Goal: Navigation & Orientation: Find specific page/section

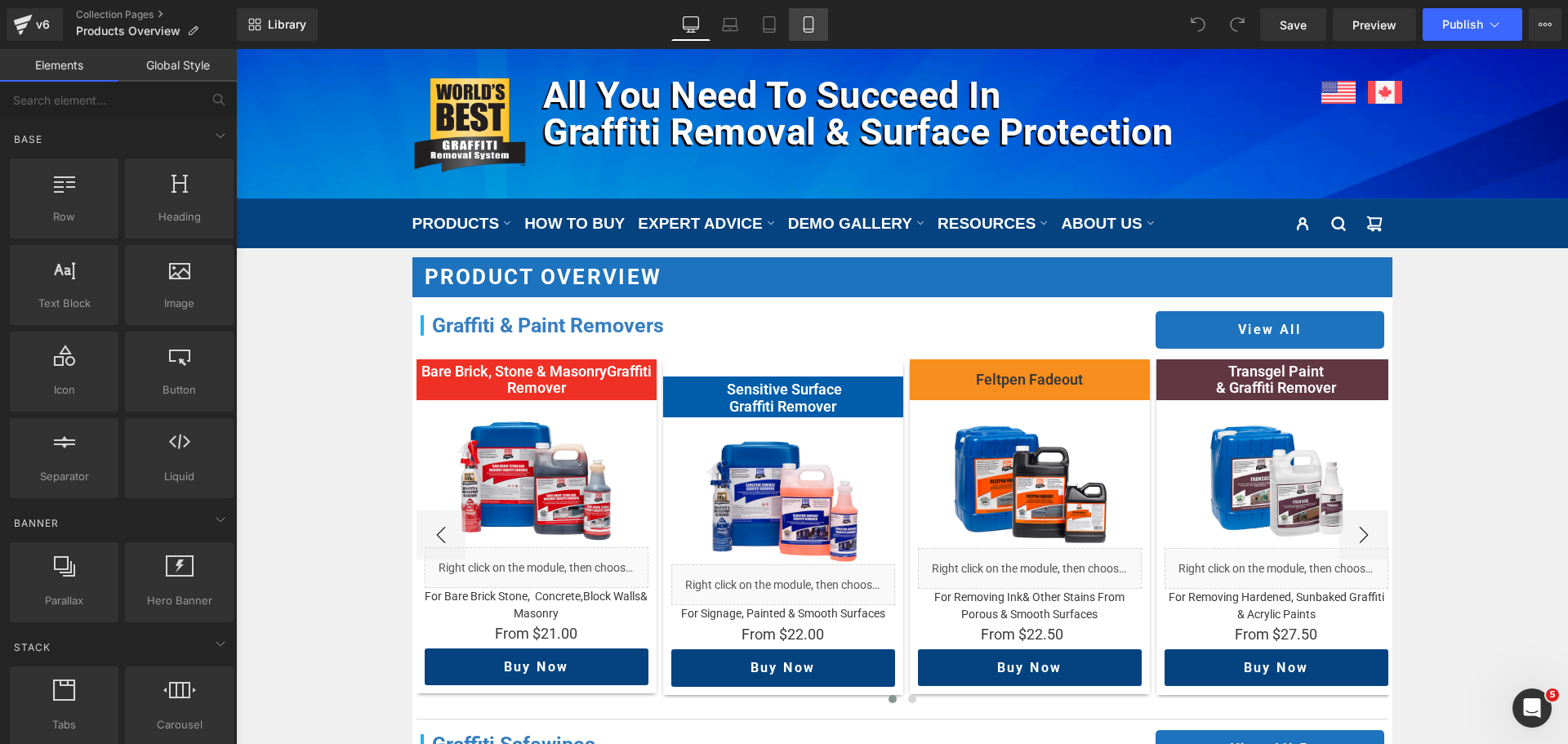
click at [806, 24] on icon at bounding box center [808, 24] width 16 height 16
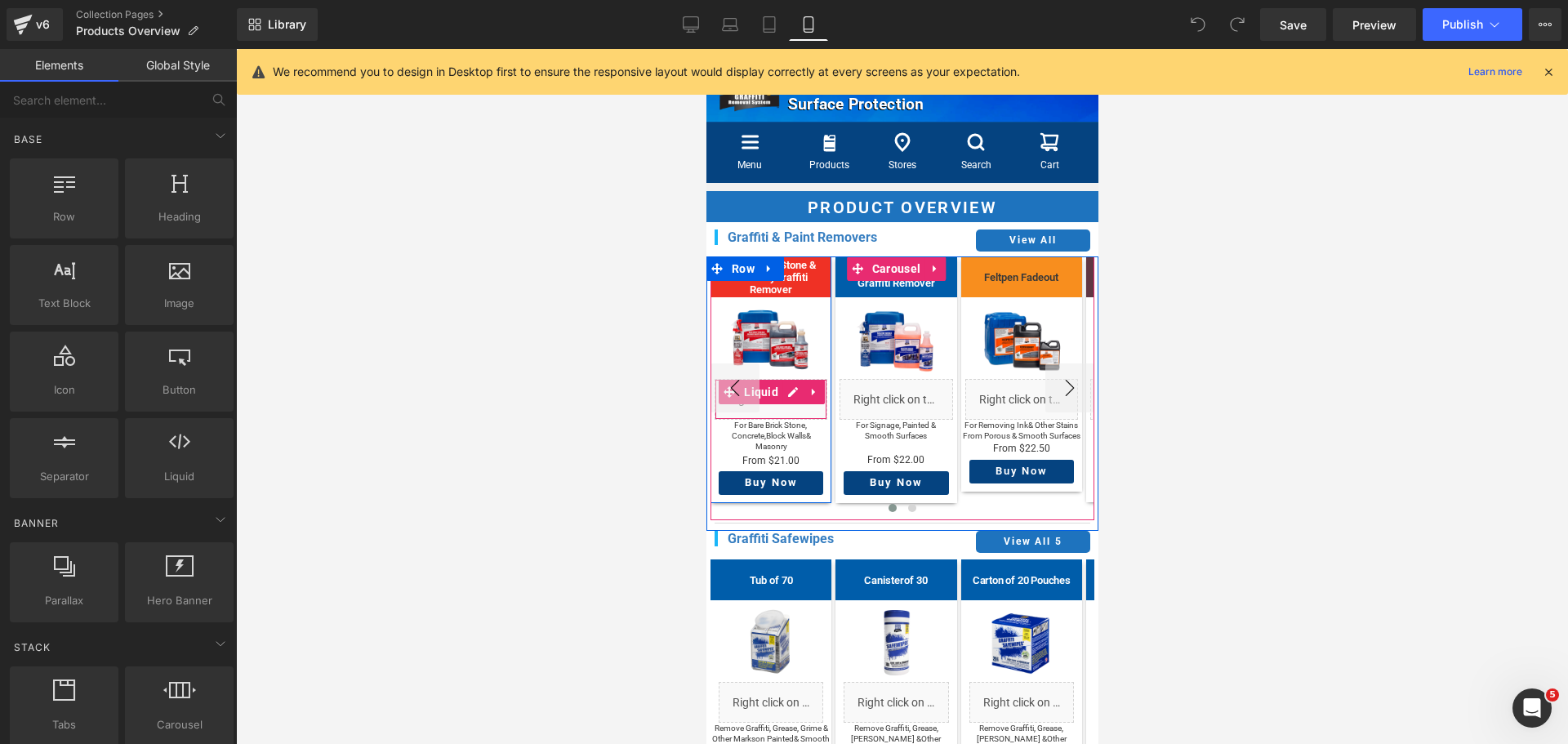
click at [790, 392] on div "Liquid" at bounding box center [769, 399] width 112 height 41
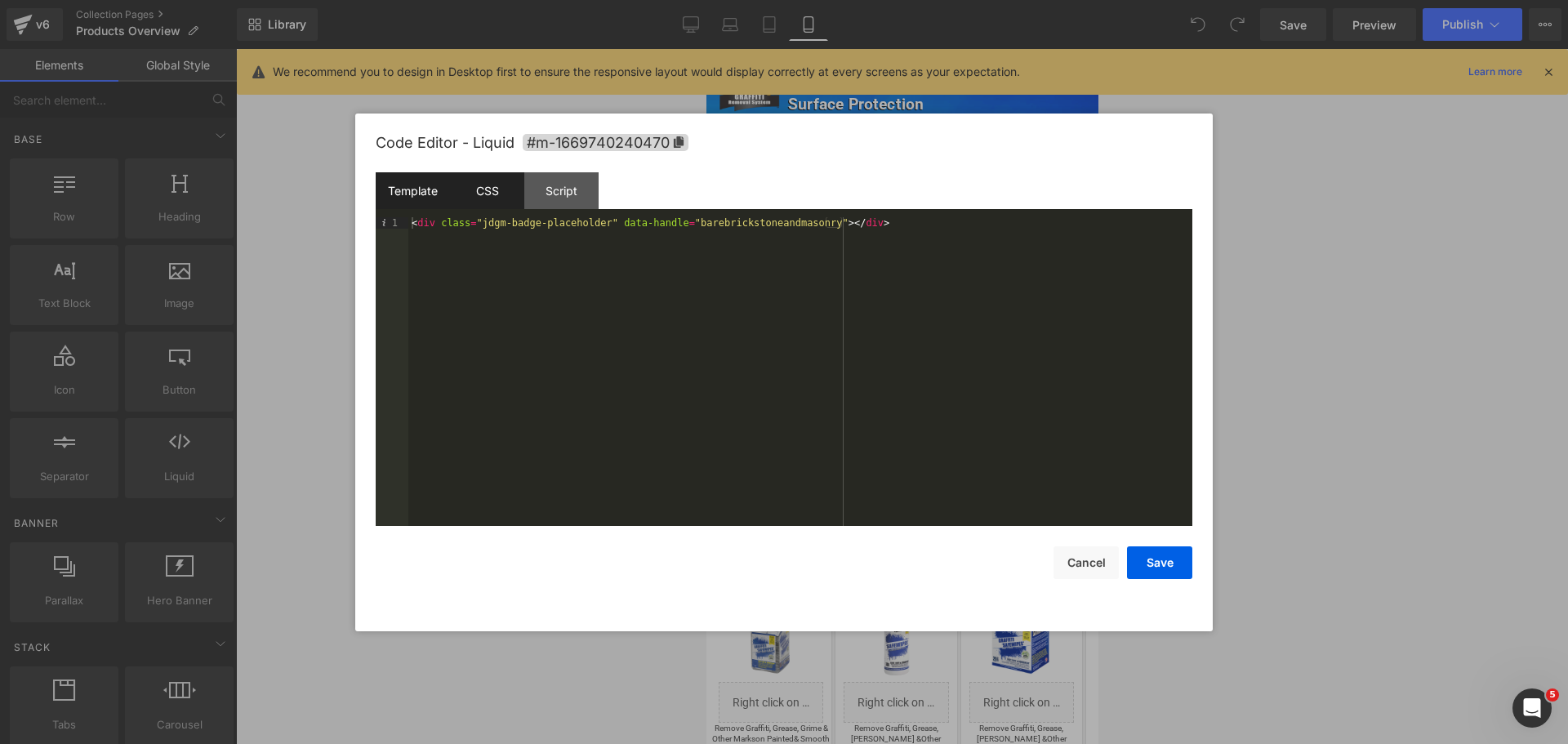
click at [498, 184] on div "CSS" at bounding box center [487, 190] width 75 height 37
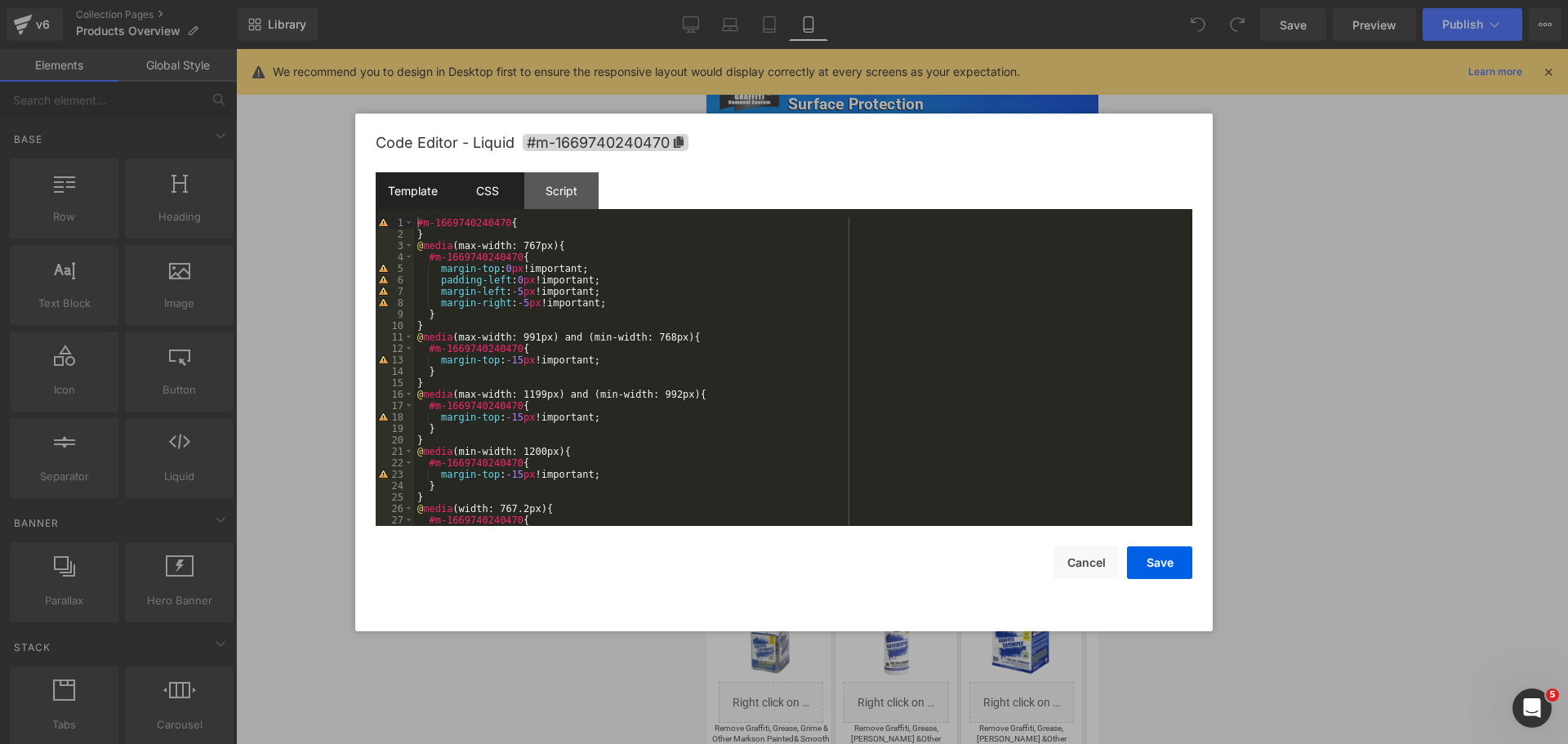
click at [403, 188] on div "Template" at bounding box center [413, 190] width 75 height 37
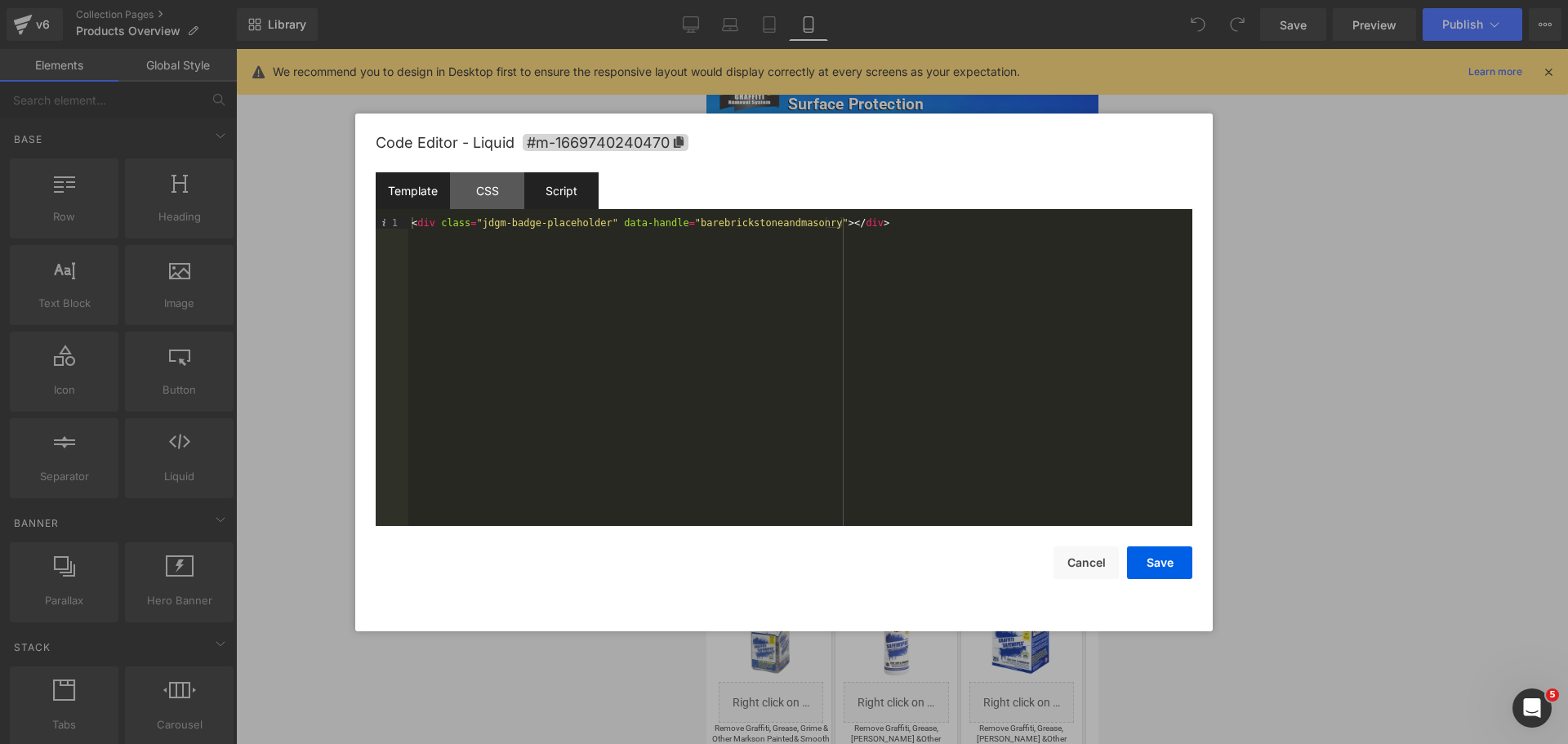
click at [560, 190] on div "Script" at bounding box center [561, 190] width 75 height 37
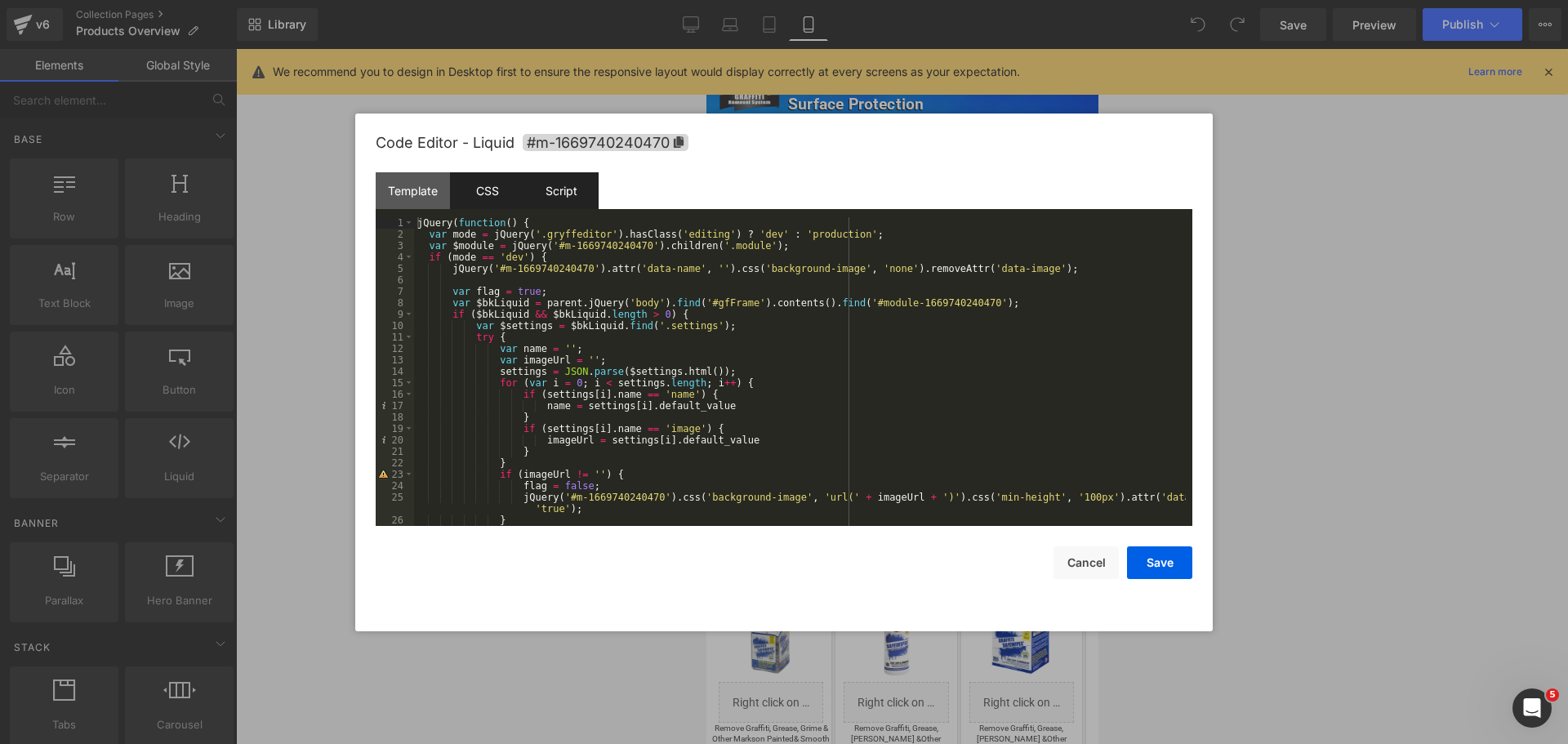
click at [491, 188] on div "CSS" at bounding box center [487, 190] width 75 height 37
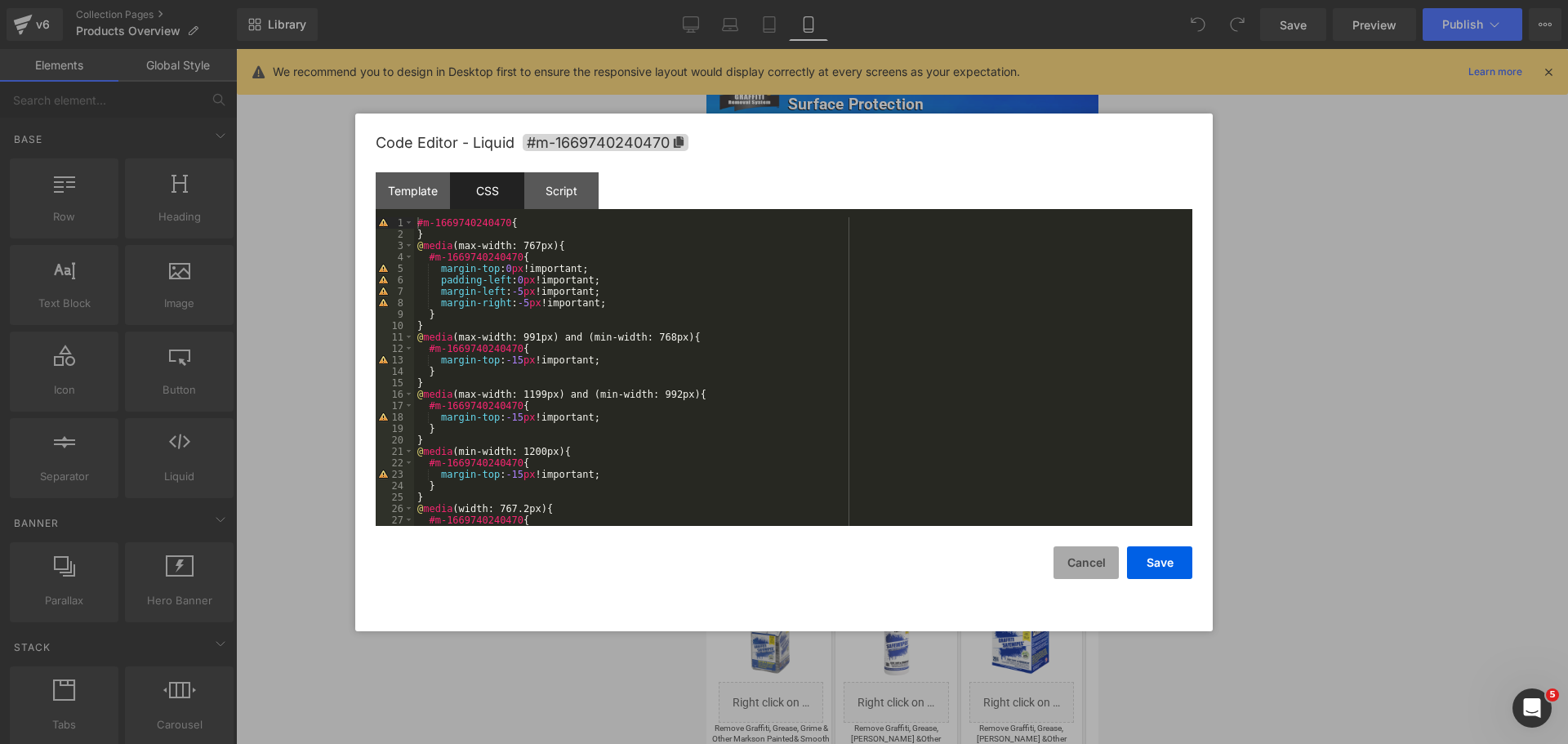
click at [1087, 567] on button "Cancel" at bounding box center [1086, 562] width 65 height 33
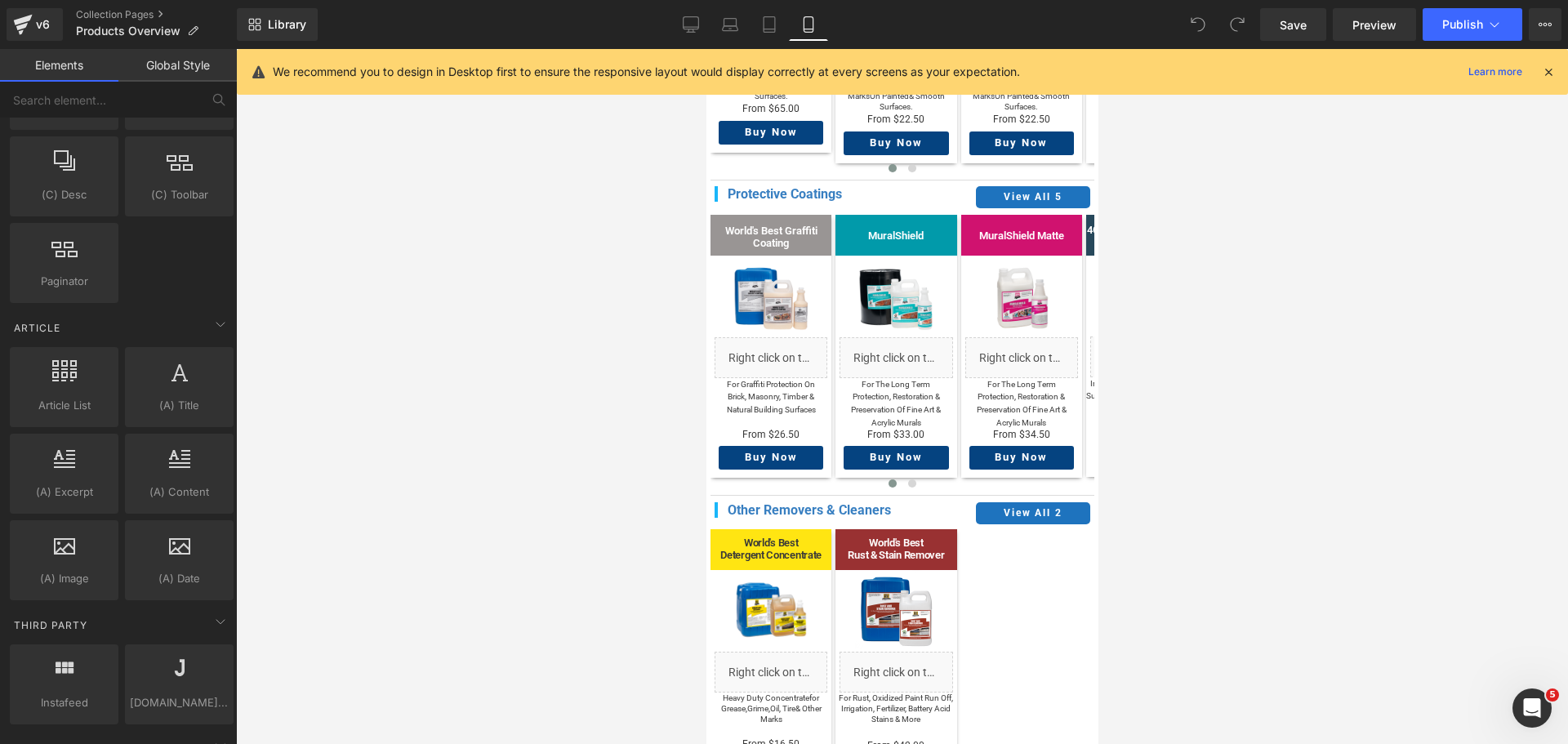
scroll to position [3064, 0]
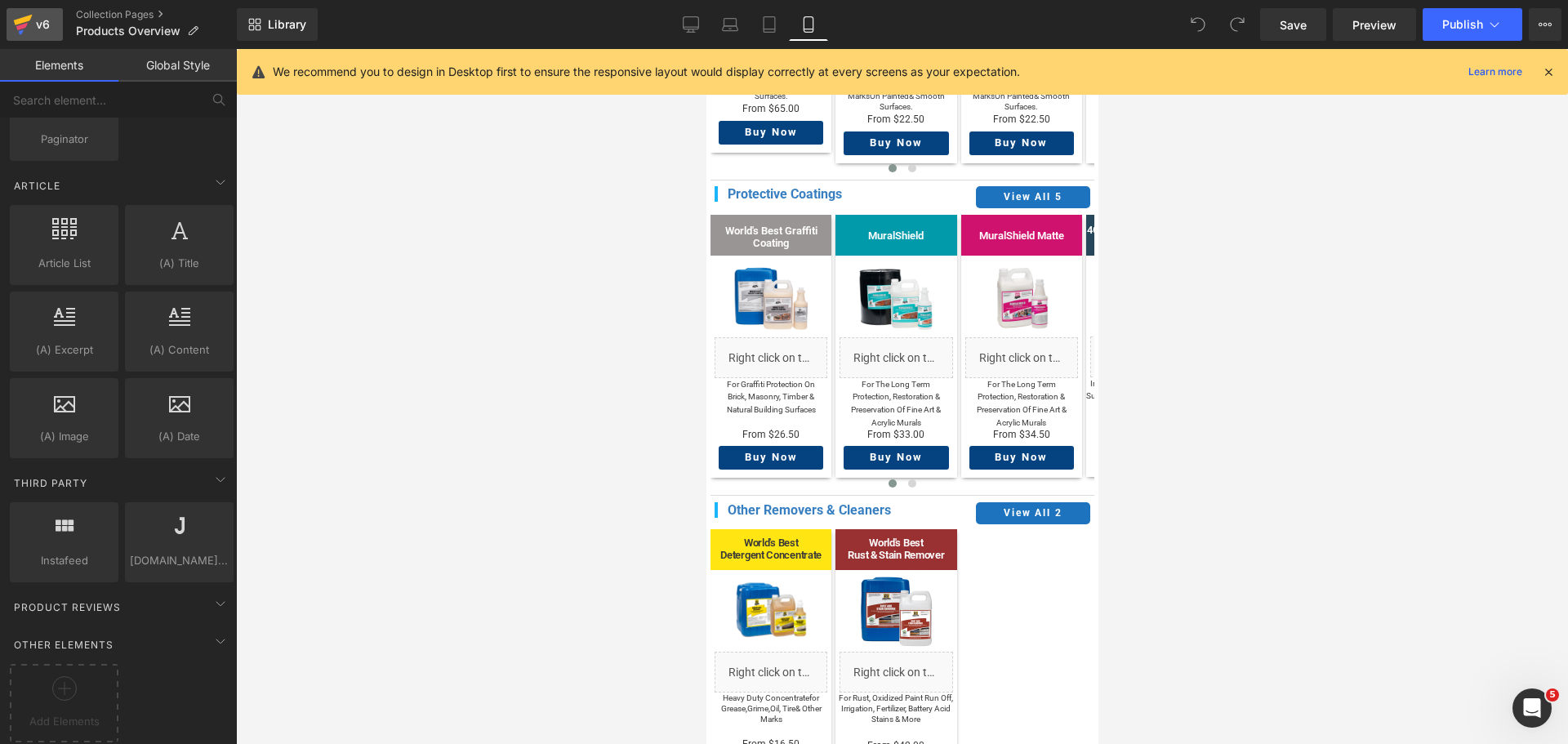
click at [18, 25] on icon at bounding box center [23, 24] width 20 height 41
